Goal: Use online tool/utility: Utilize a website feature to perform a specific function

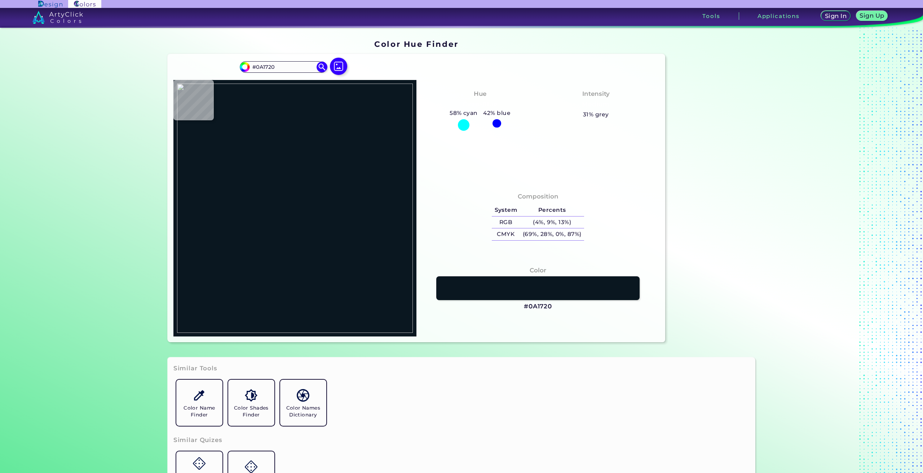
type input "#4f4a41"
type input "#4F4A41"
type input "#0a0809"
type input "#0A0809"
type input "#080607"
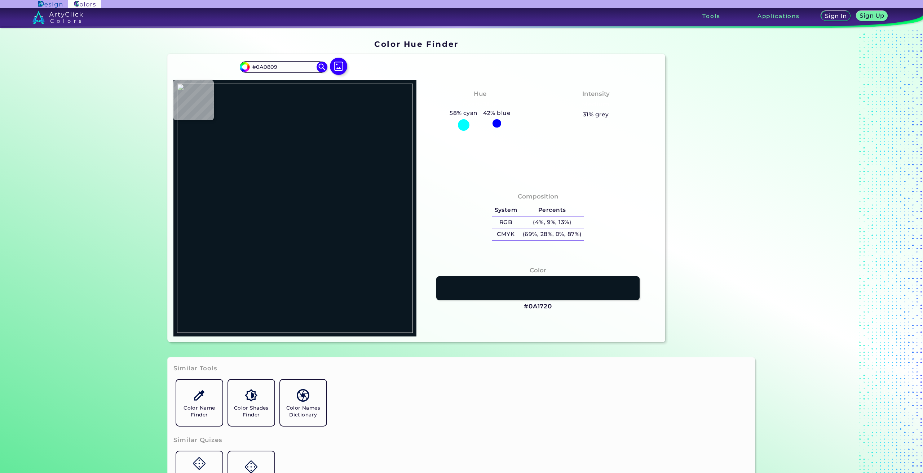
type input "#080607"
type input "#090708"
type input "#070506"
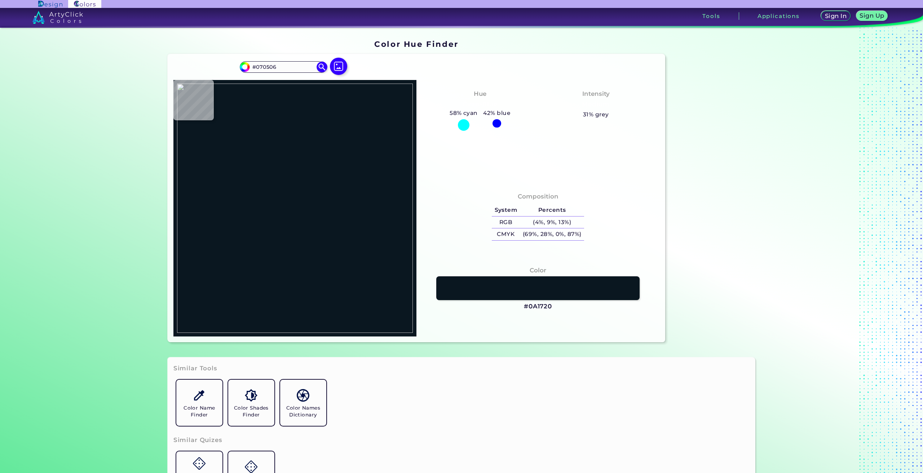
type input "#0d0b0c"
type input "#0D0B0C"
type input "#434035"
type input "#494333"
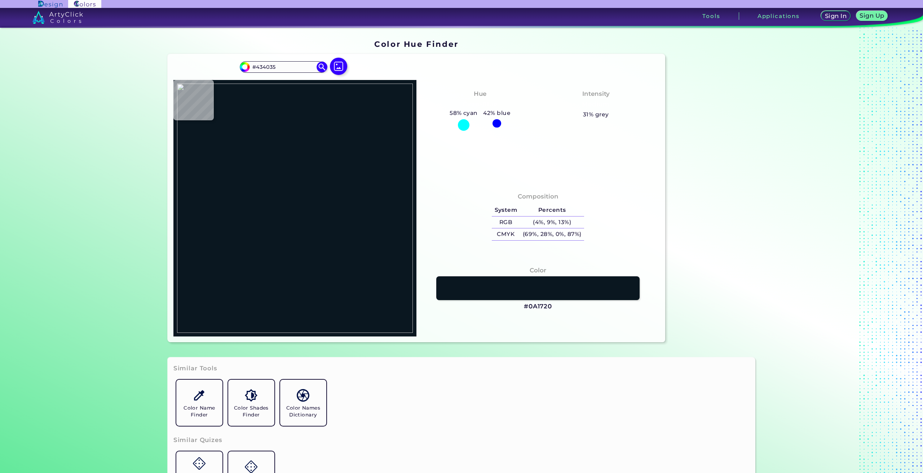
type input "#494333"
type input "#040402"
type input "#0e0c0d"
type input "#0E0C0D"
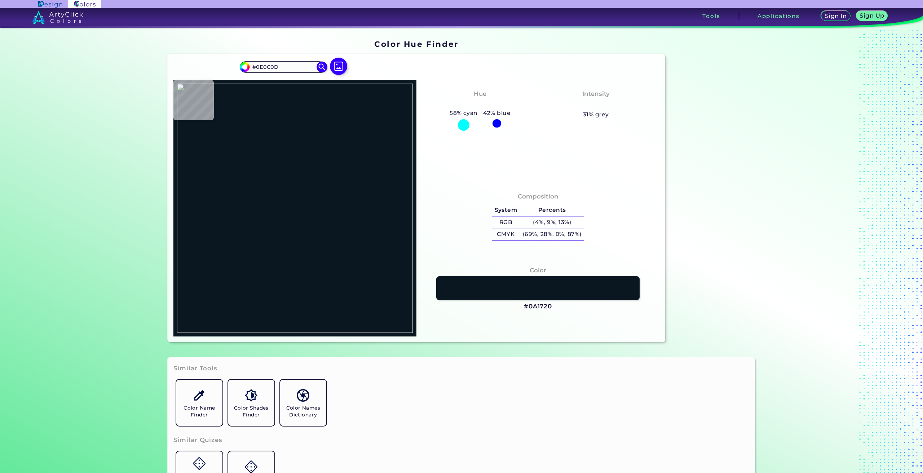
type input "#232220"
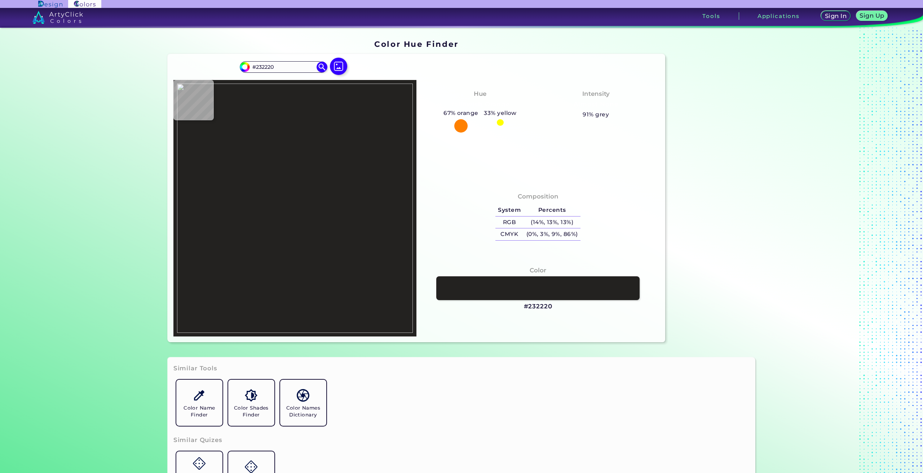
type input "#797874"
type input "#040401"
type input "#120f0b"
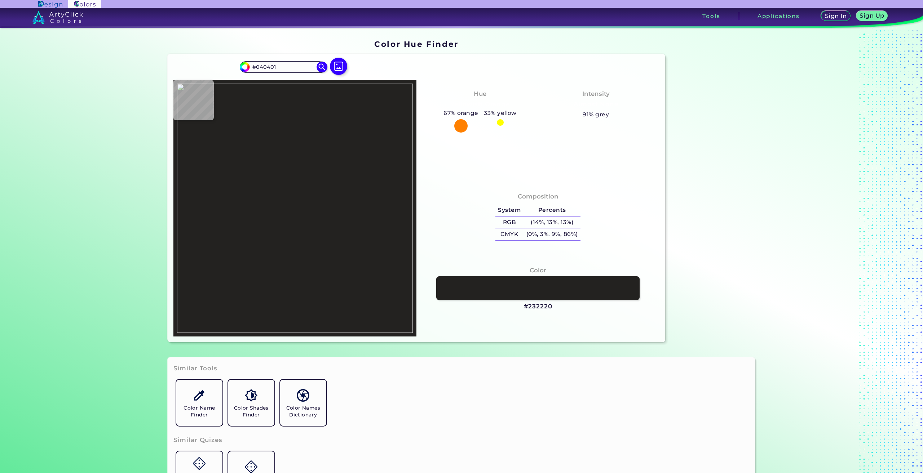
type input "#120F0B"
type input "#050602"
type input "#0b0a08"
type input "#0B0A08"
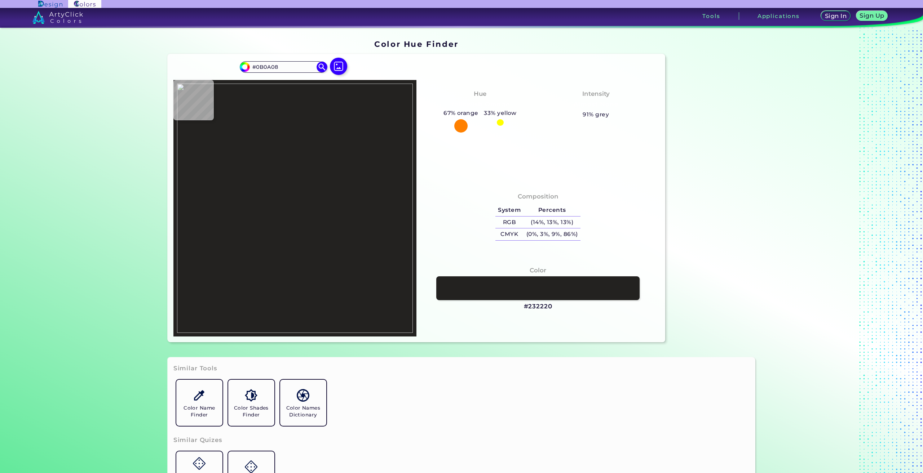
type input "#4e4c4d"
type input "#4E4C4D"
type input "#100e0f"
type input "#100E0F"
type input "#070707"
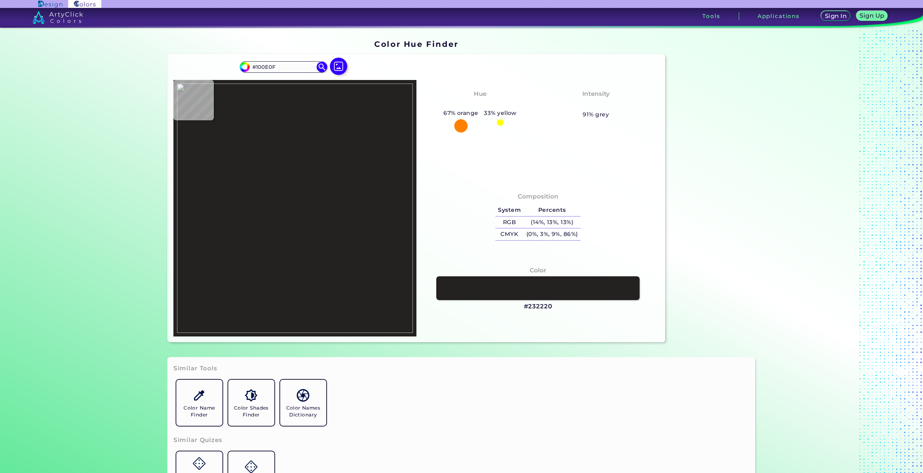
type input "#070707"
type input "#020200"
type input "#010100"
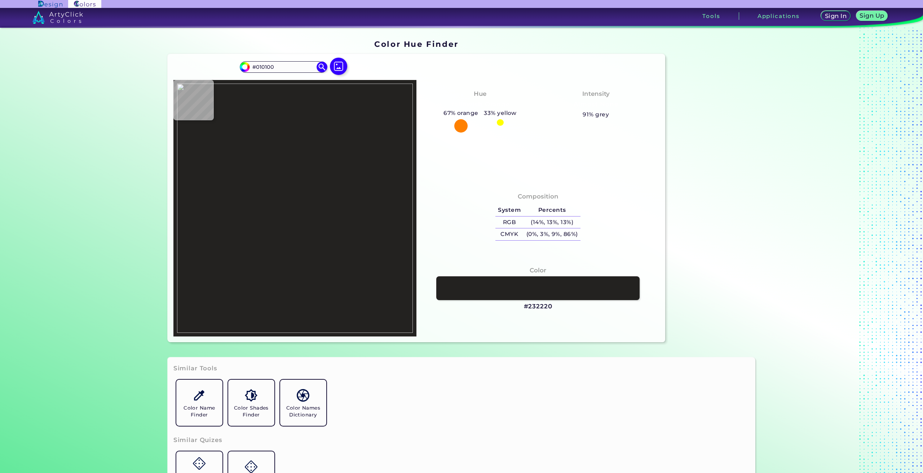
type input "#38352b"
type input "#38352B"
type input "#312d24"
type input "#312D24"
type input "#302c23"
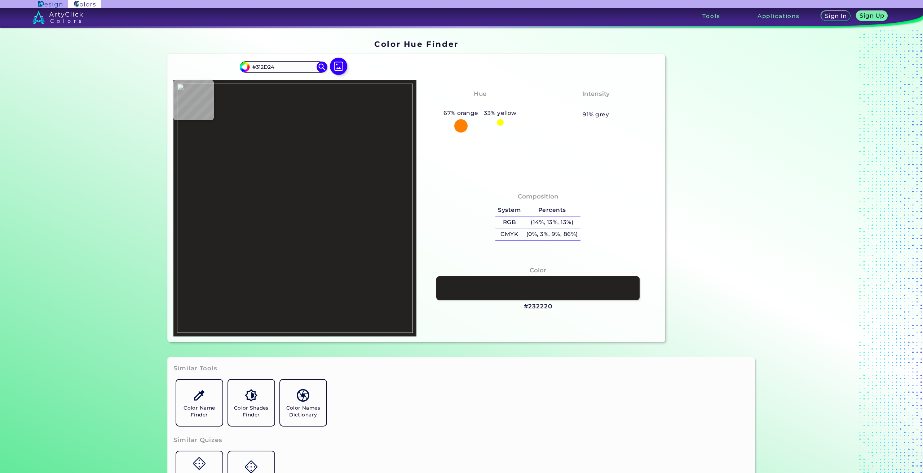
type input "#302C23"
type input "#2f2c25"
type input "#2F2C25"
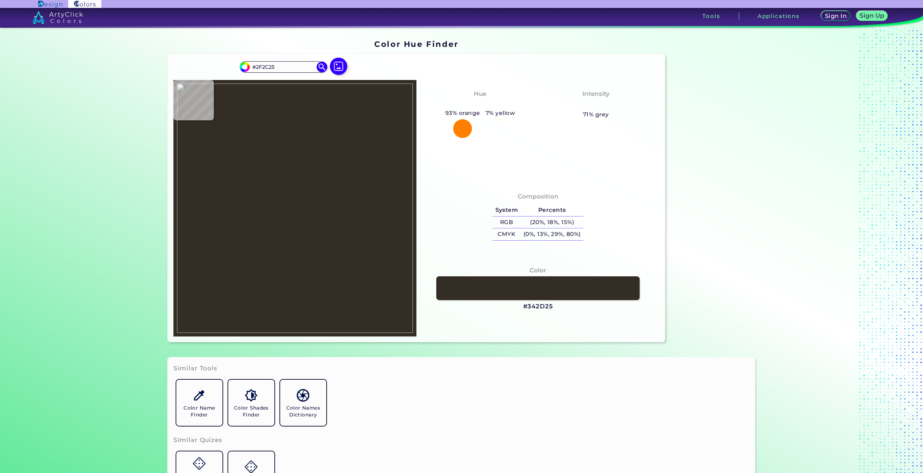
type input "#342d25"
type input "#342D25"
type input "#484136"
type input "#4d4737"
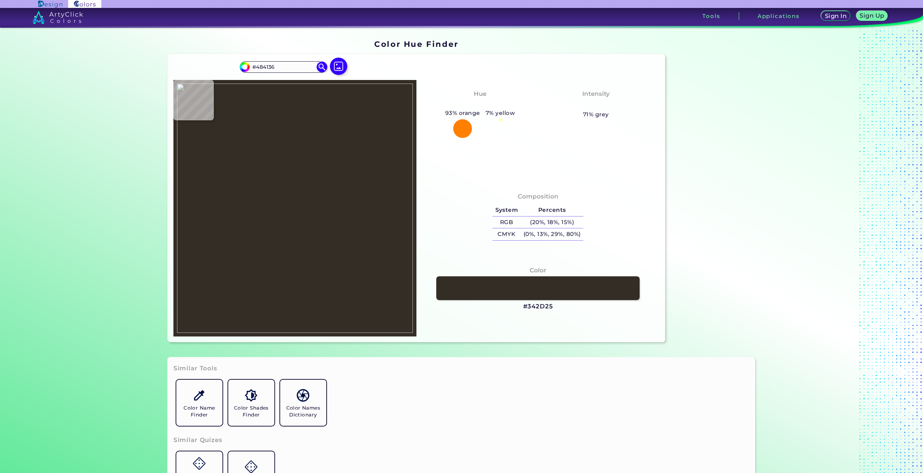
type input "#4D4737"
type input "#0b090a"
type input "#0B090A"
type input "#050503"
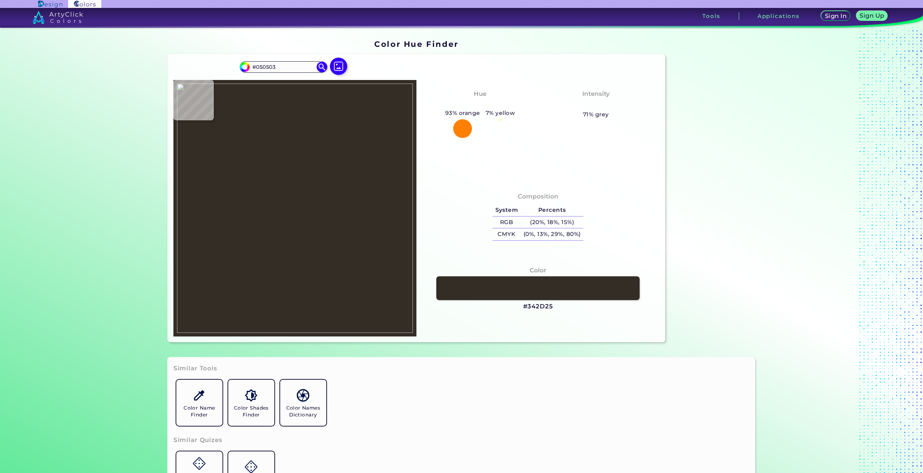
type input "#010000"
type input "#302c2d"
type input "#302C2D"
type input "#2f2b2c"
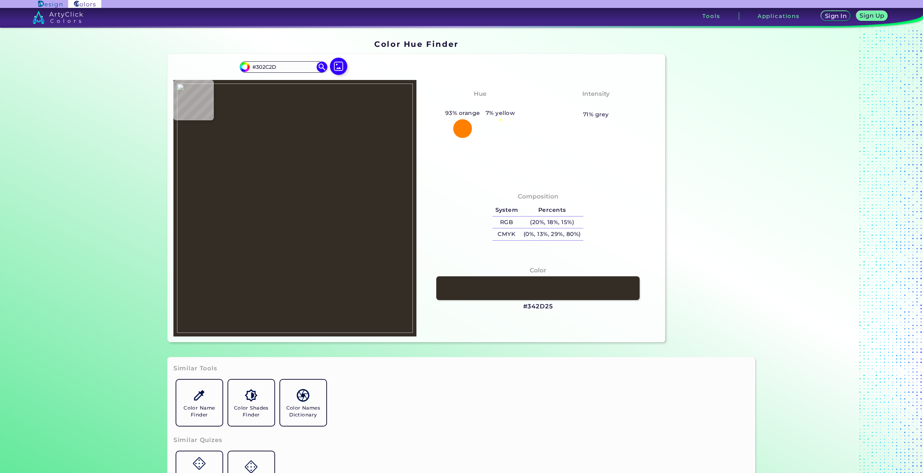
type input "#2F2B2C"
type input "#1b1a18"
type input "#1B1A18"
type input "#1b1718"
type input "#1B1718"
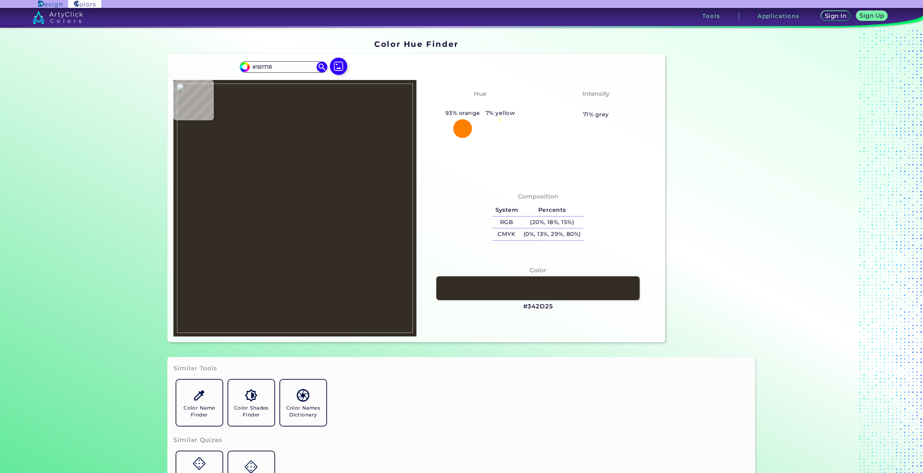
type input "#221e1f"
type input "#221E1F"
type input "#221e1e"
type input "#221E1E"
type input "#262221"
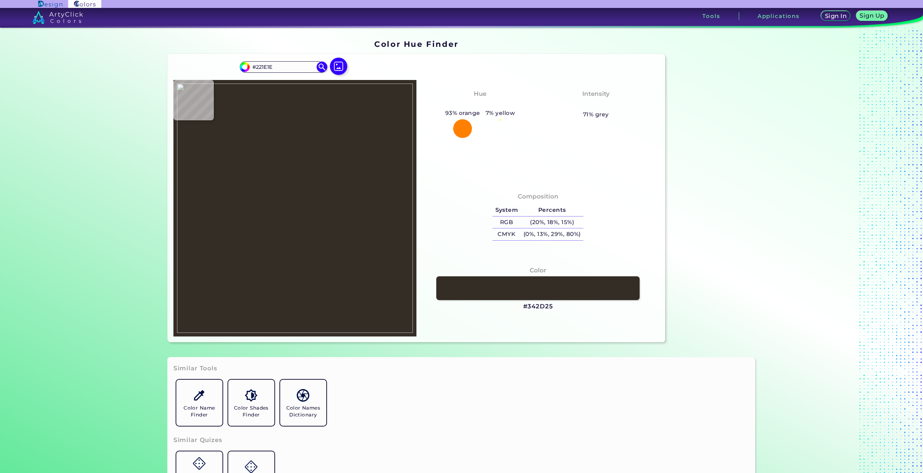
type input "#262221"
type input "#252120"
type input "#292524"
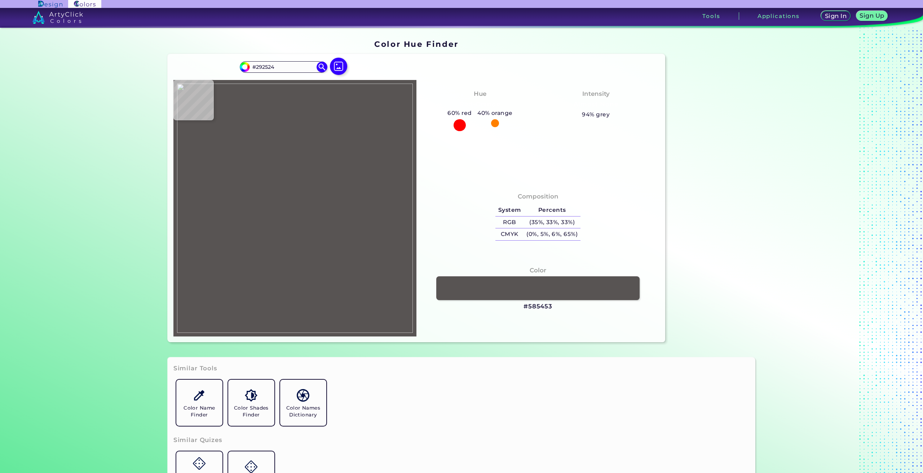
type input "#585453"
type input "#837e7a"
type input "#837E7A"
type input "#9b9692"
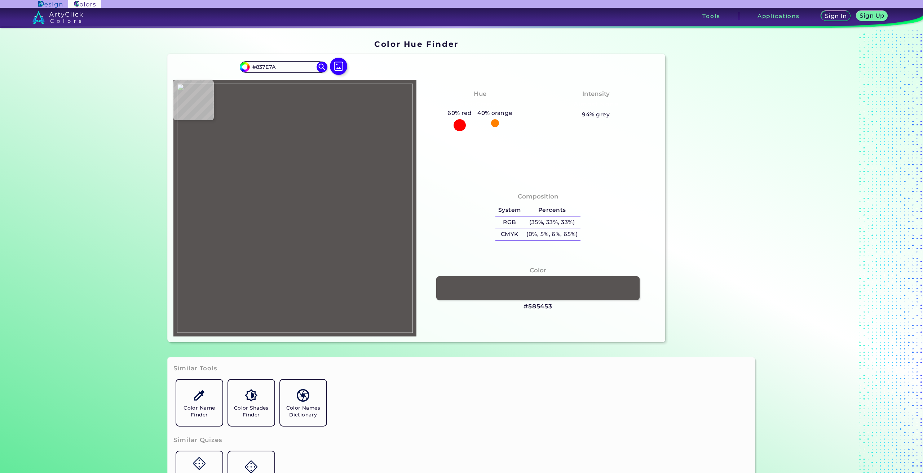
type input "#9B9692"
type input "#a8a39f"
type input "#A8A39F"
type input "#b2ada9"
type input "#B2ADA9"
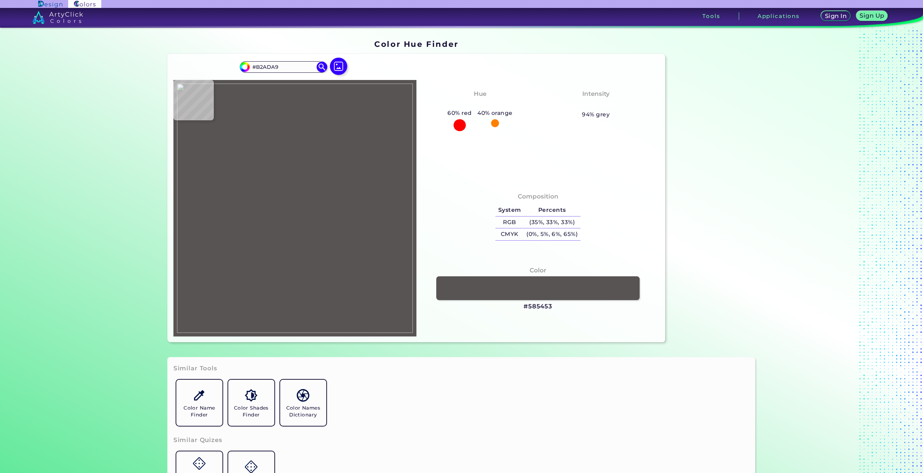
type input "#94908c"
type input "#94908C"
type input "#4d4a45"
type input "#4D4A45"
type input "#252120"
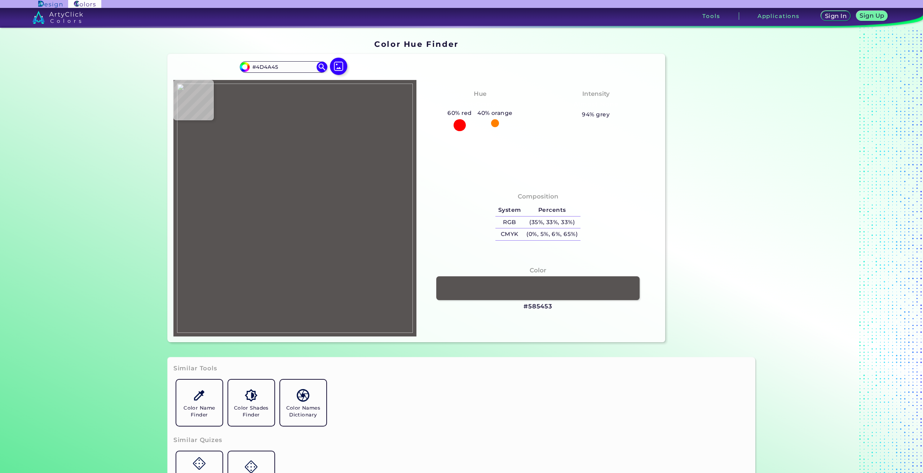
type input "#252120"
type input "#2c2827"
type input "#2C2827"
type input "#2a2625"
type input "#2A2625"
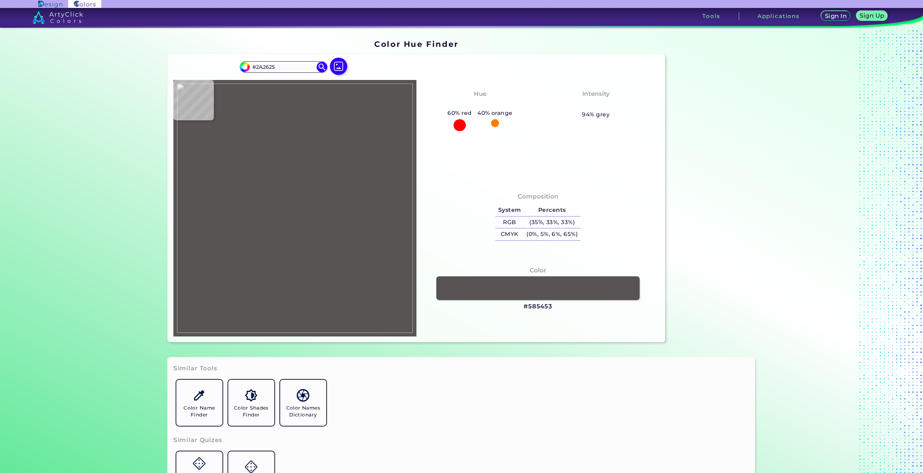
type input "#333230"
type input "#353132"
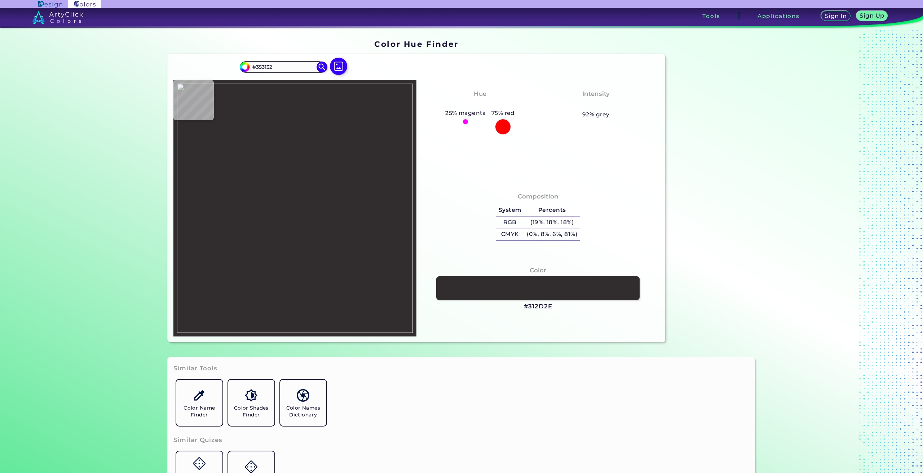
type input "#312d2e"
type input "#312D2E"
type input "#343031"
type input "#312e2f"
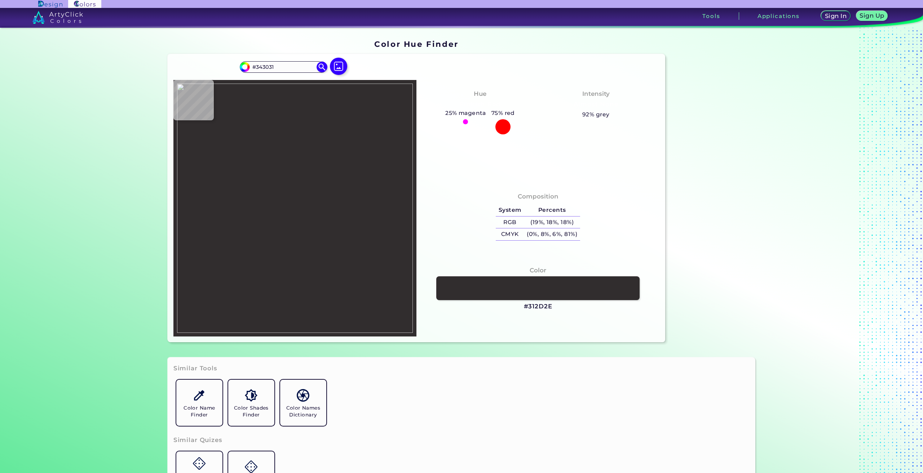
type input "#312E2F"
type input "#282627"
type input "#383637"
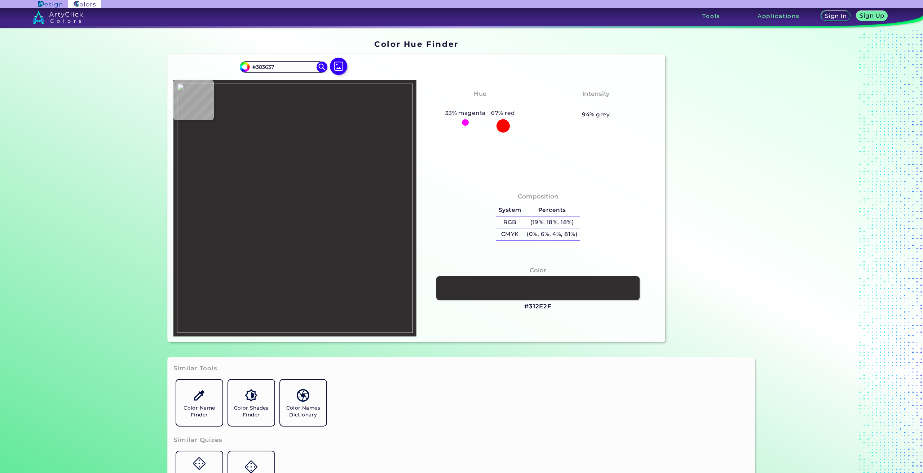
type input "#363233"
type input "#393536"
type input "#333132"
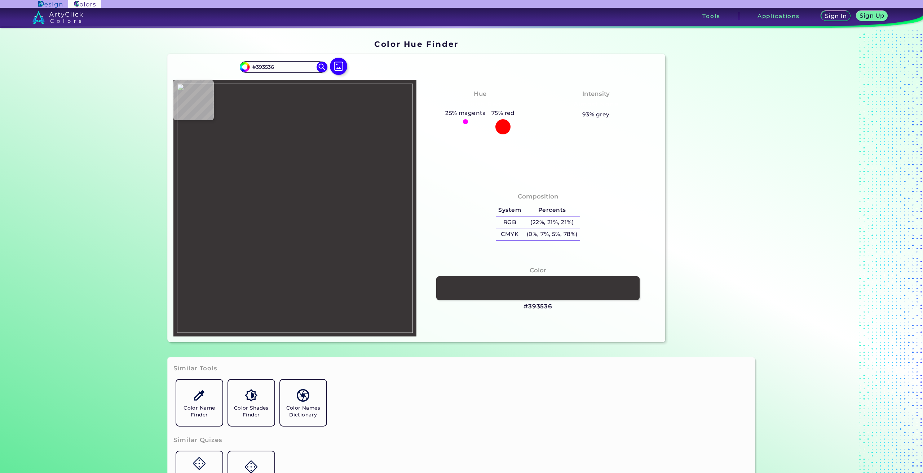
type input "#333132"
type input "#3e3a3b"
type input "#3E3A3B"
type input "#3d393a"
type input "#3D393A"
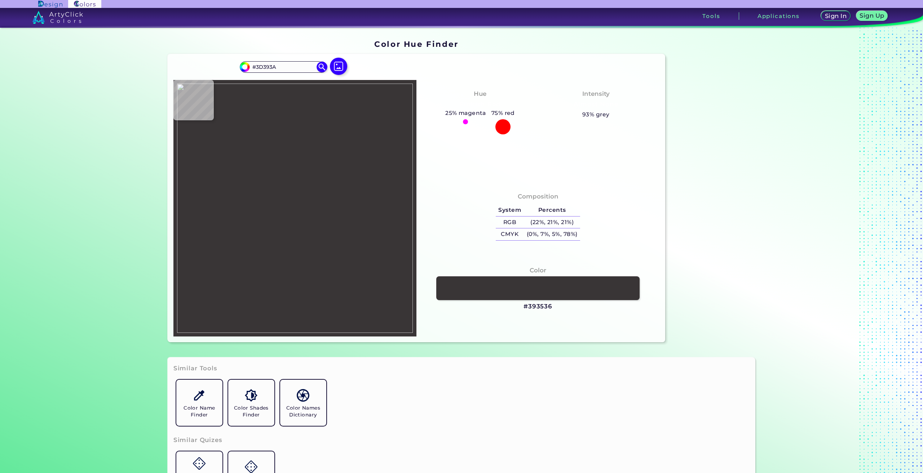
type input "#3c3837"
type input "#3C3837"
type input "#3a3635"
type input "#3A3635"
type input "#373735"
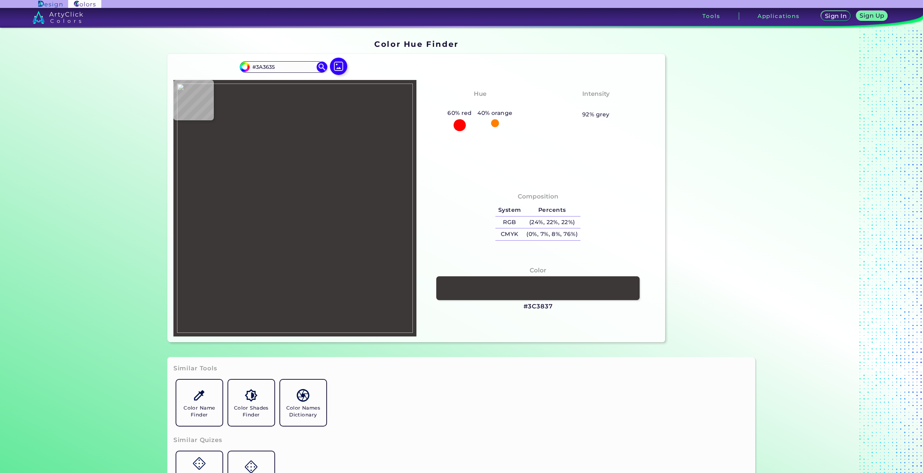
type input "#373735"
type input "#383637"
type input "#3c3b39"
type input "#3C3B39"
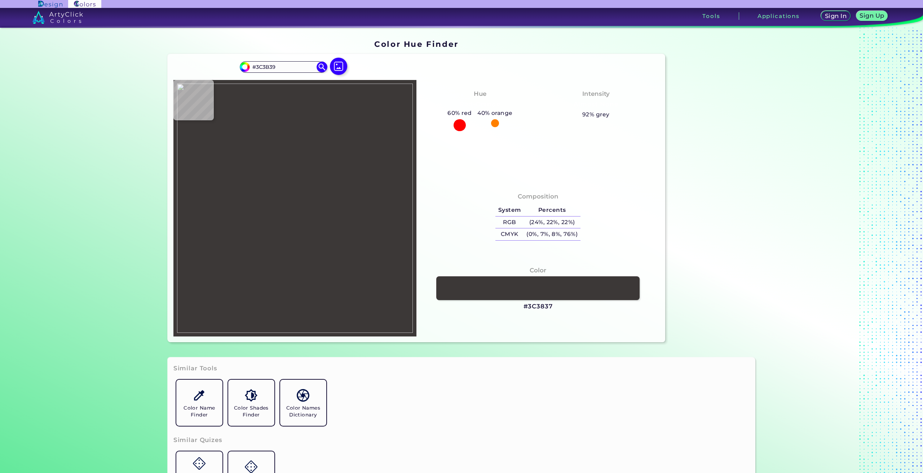
type input "#373634"
type input "#3a3937"
type input "#3A3937"
type input "#373634"
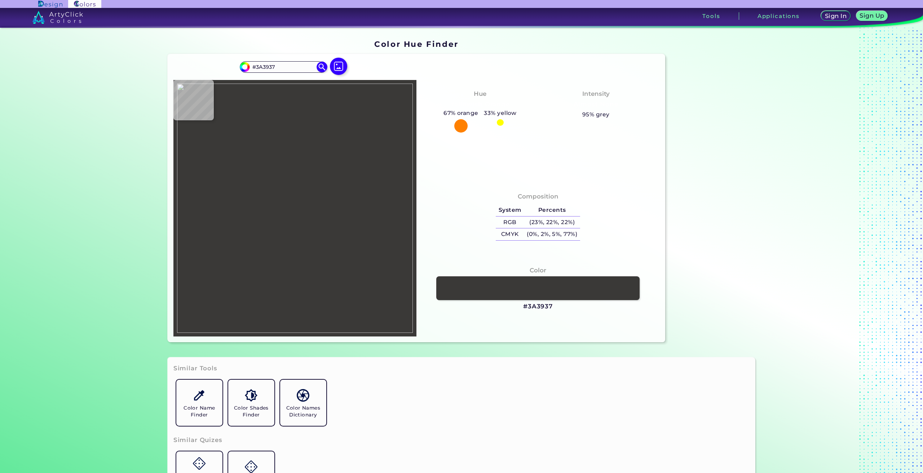
type input "#373634"
type input "#3a3937"
type input "#3A3937"
type input "#3e3d3b"
type input "#3E3D3B"
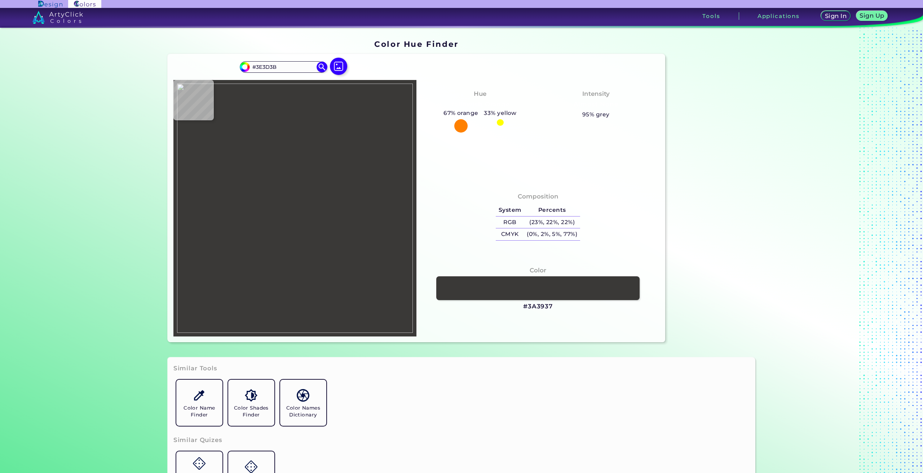
type input "#3a3937"
type input "#3A3937"
type input "#3c3b39"
type input "#3C3B39"
type input "#3b3a38"
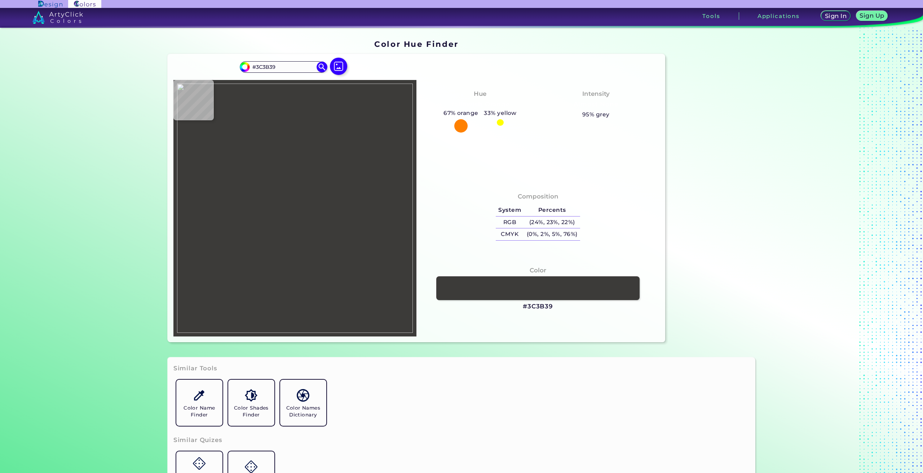
type input "#3B3A38"
type input "#3a3937"
type input "#3A3937"
type input "#3c3b39"
type input "#3C3B39"
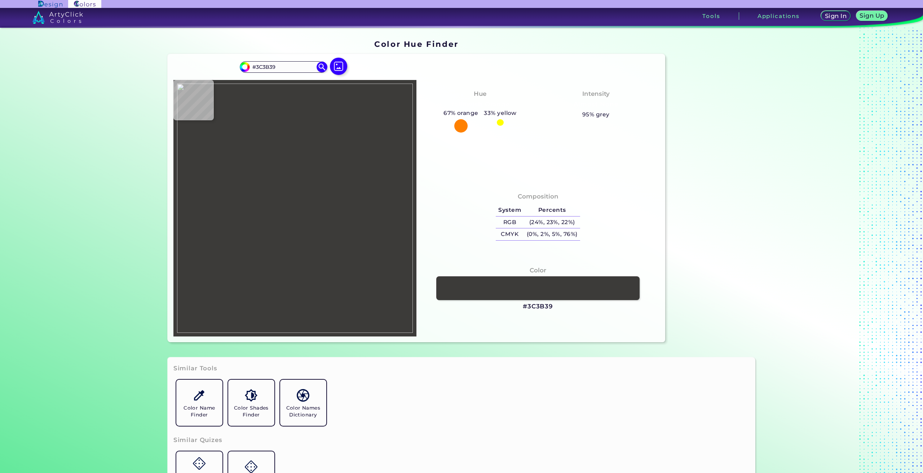
type input "#3a3937"
type input "#3A3937"
type input "#3b3a38"
type input "#3B3A38"
type input "#393836"
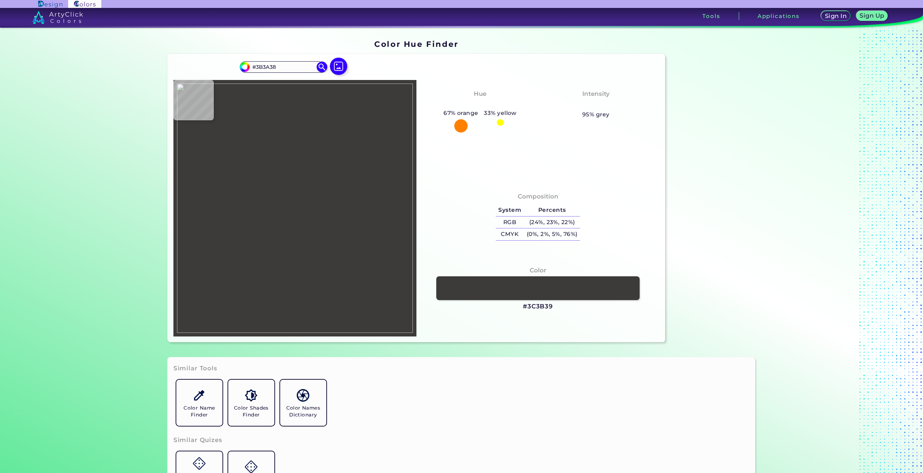
type input "#393836"
type input "#3b3a38"
type input "#3B3A38"
type input "#3d3938"
type input "#3D3938"
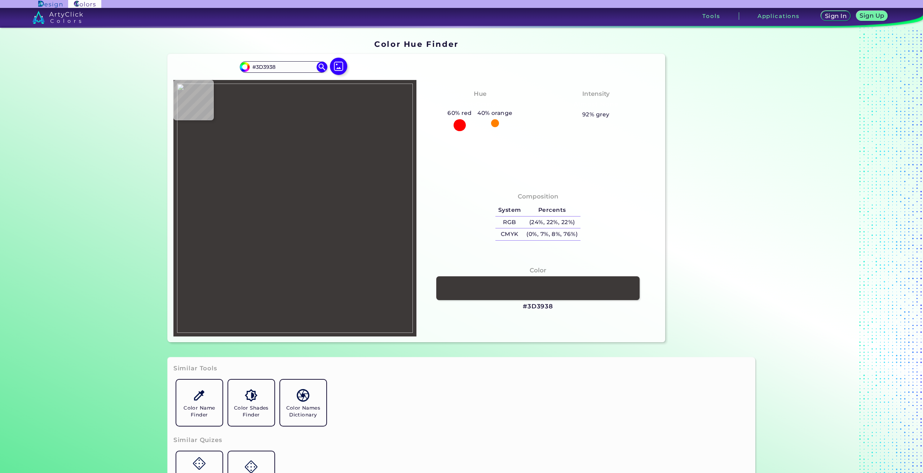
type input "#363231"
type input "#545353"
type input "#070506"
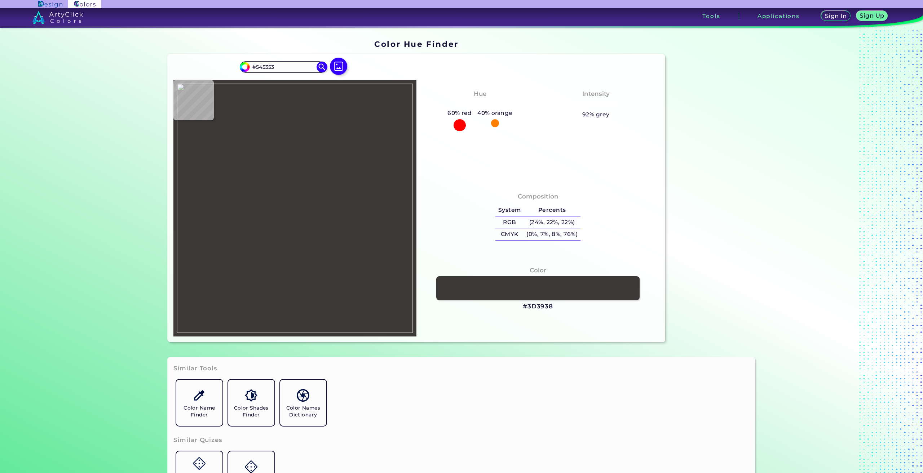
type input "#070506"
type input "#282633"
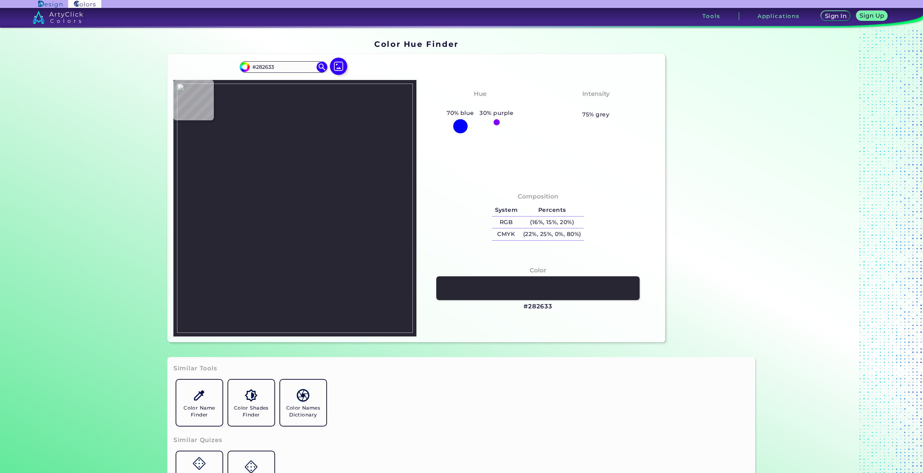
type input "#121318"
type input "#1d1c22"
type input "#1D1C22"
type input "#9f9e9c"
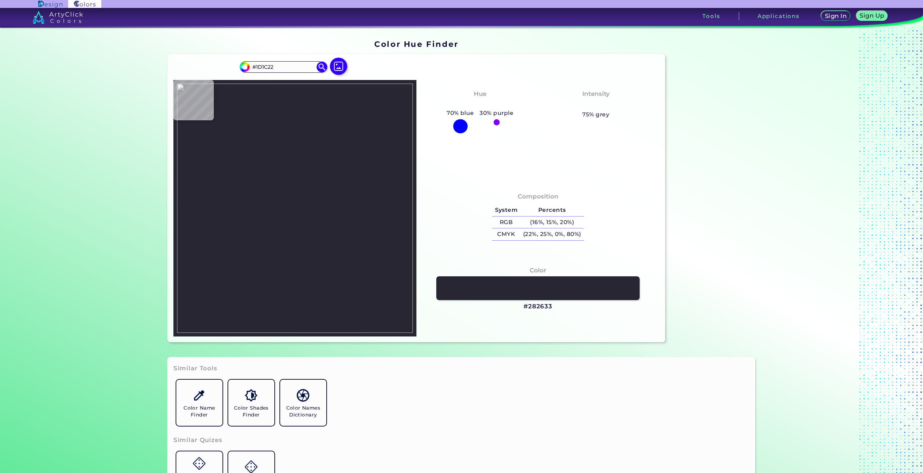
type input "#9F9E9C"
type input "#ababab"
type input "#ABABAB"
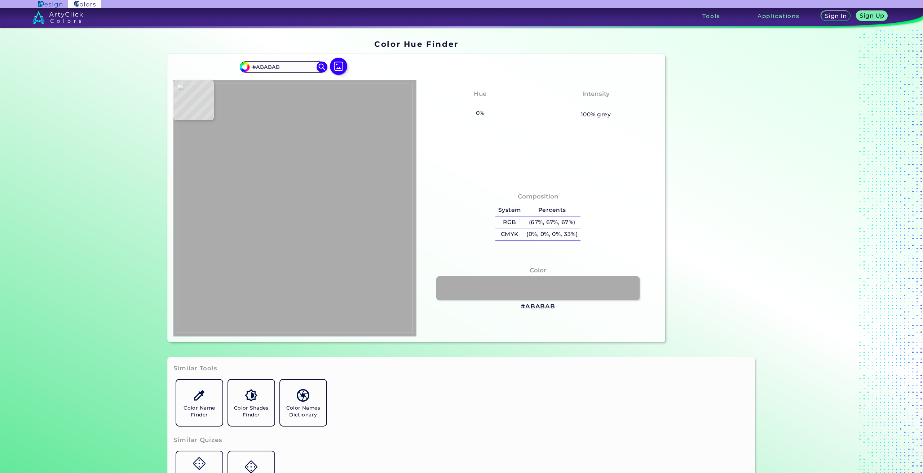
type input "#000000"
type input "#91908d"
type input "#91908D"
type input "#1e1d22"
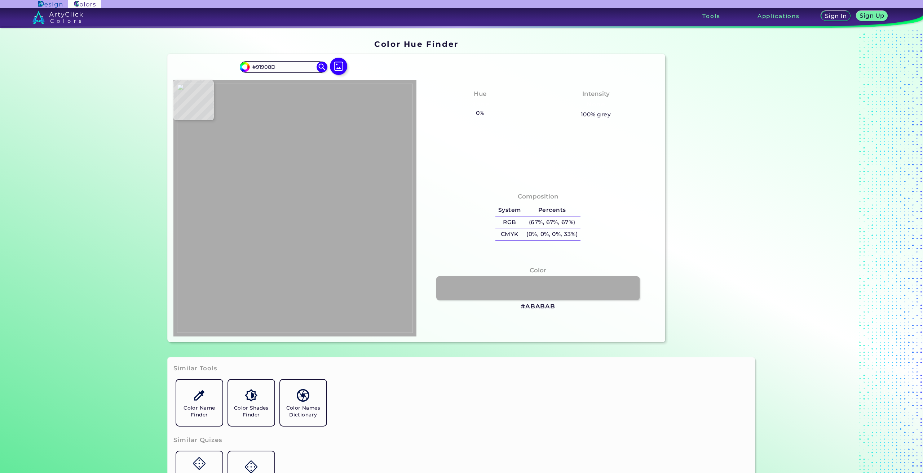
type input "#1E1D22"
type input "#19171a"
type input "#19171A"
type input "#6f6e6a"
type input "#6F6E6A"
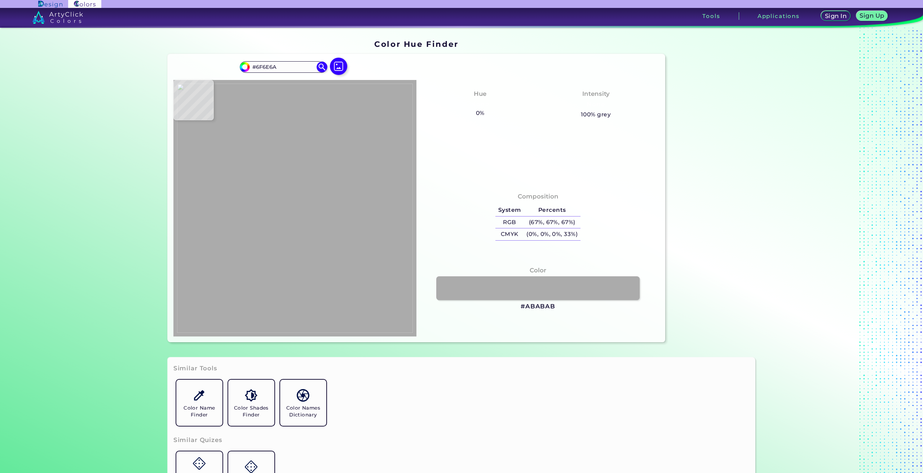
type input "#45413e"
type input "#45413E"
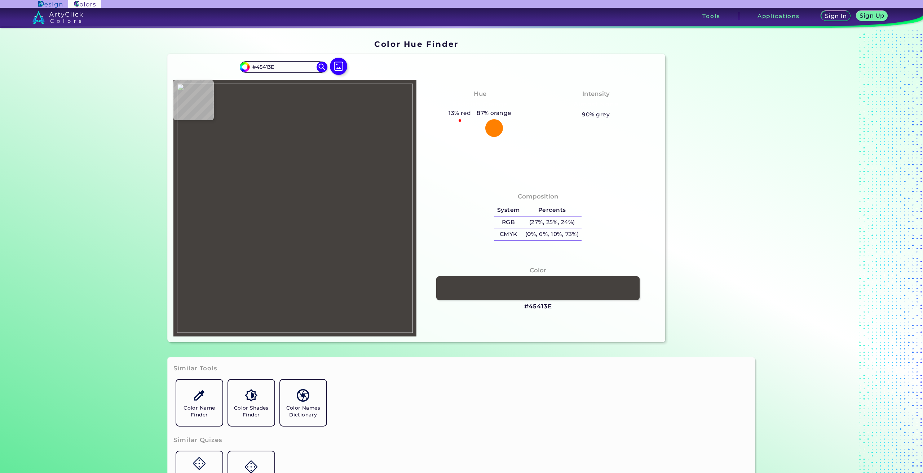
type input "#423e3d"
type input "#423E3D"
type input "#262524"
type input "#221e1f"
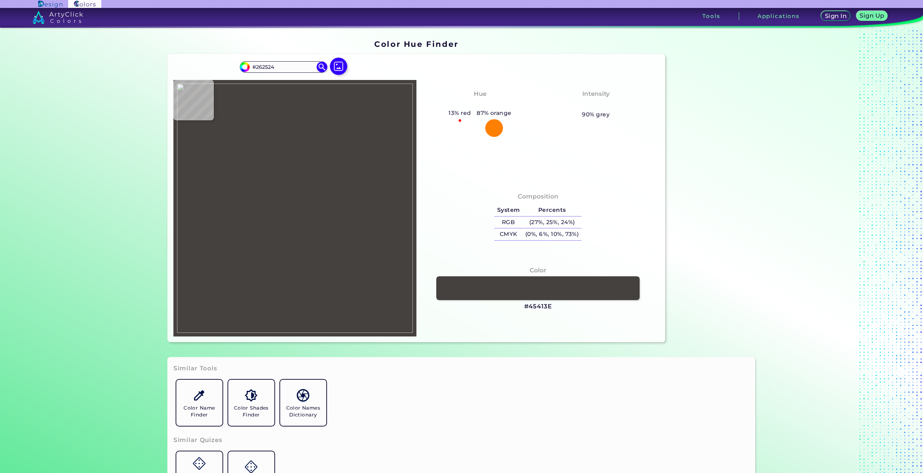
type input "#221E1F"
type input "#1d191a"
type input "#1D191A"
